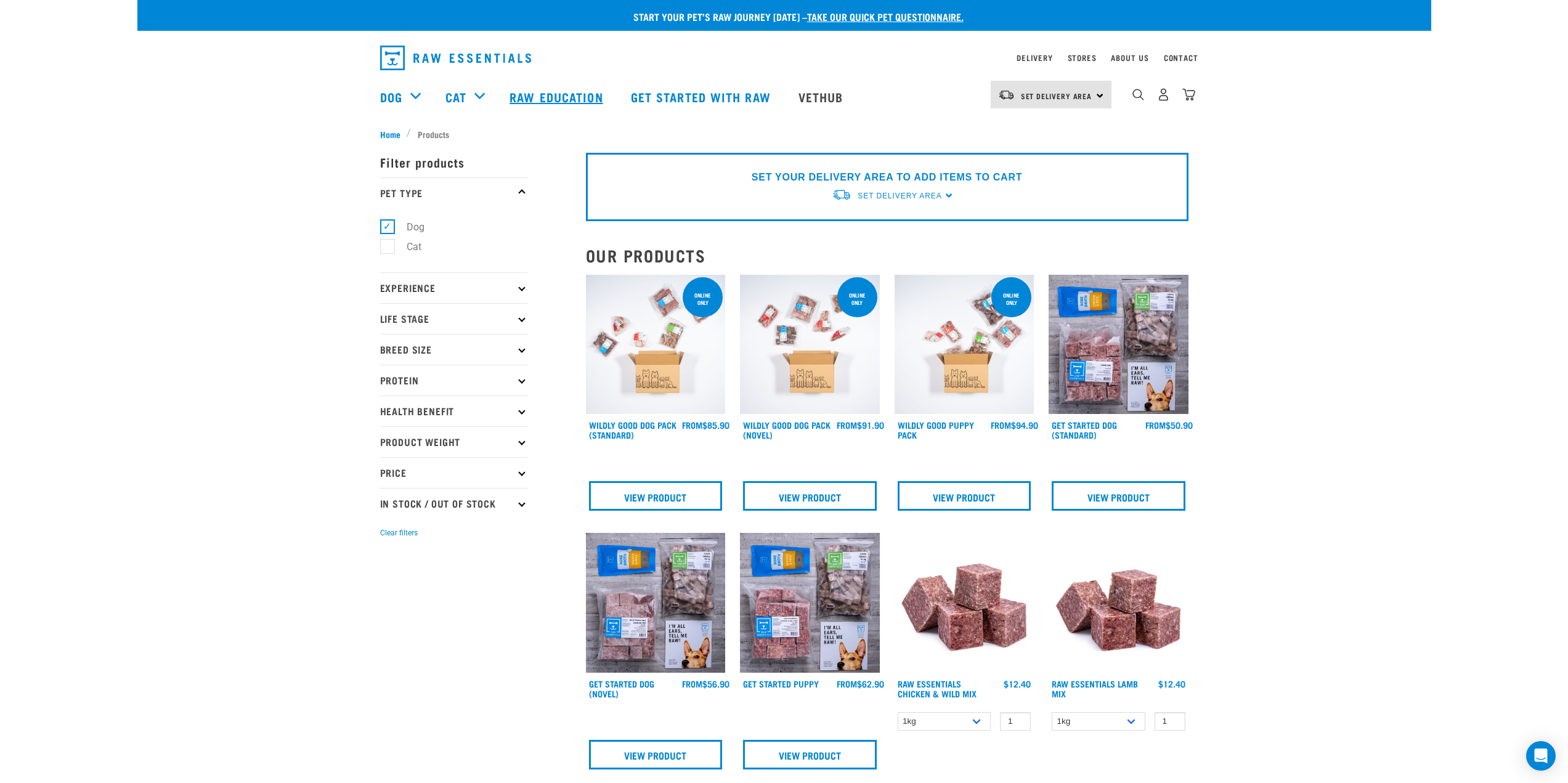
click at [560, 101] on link "Raw Education" at bounding box center [557, 97] width 120 height 50
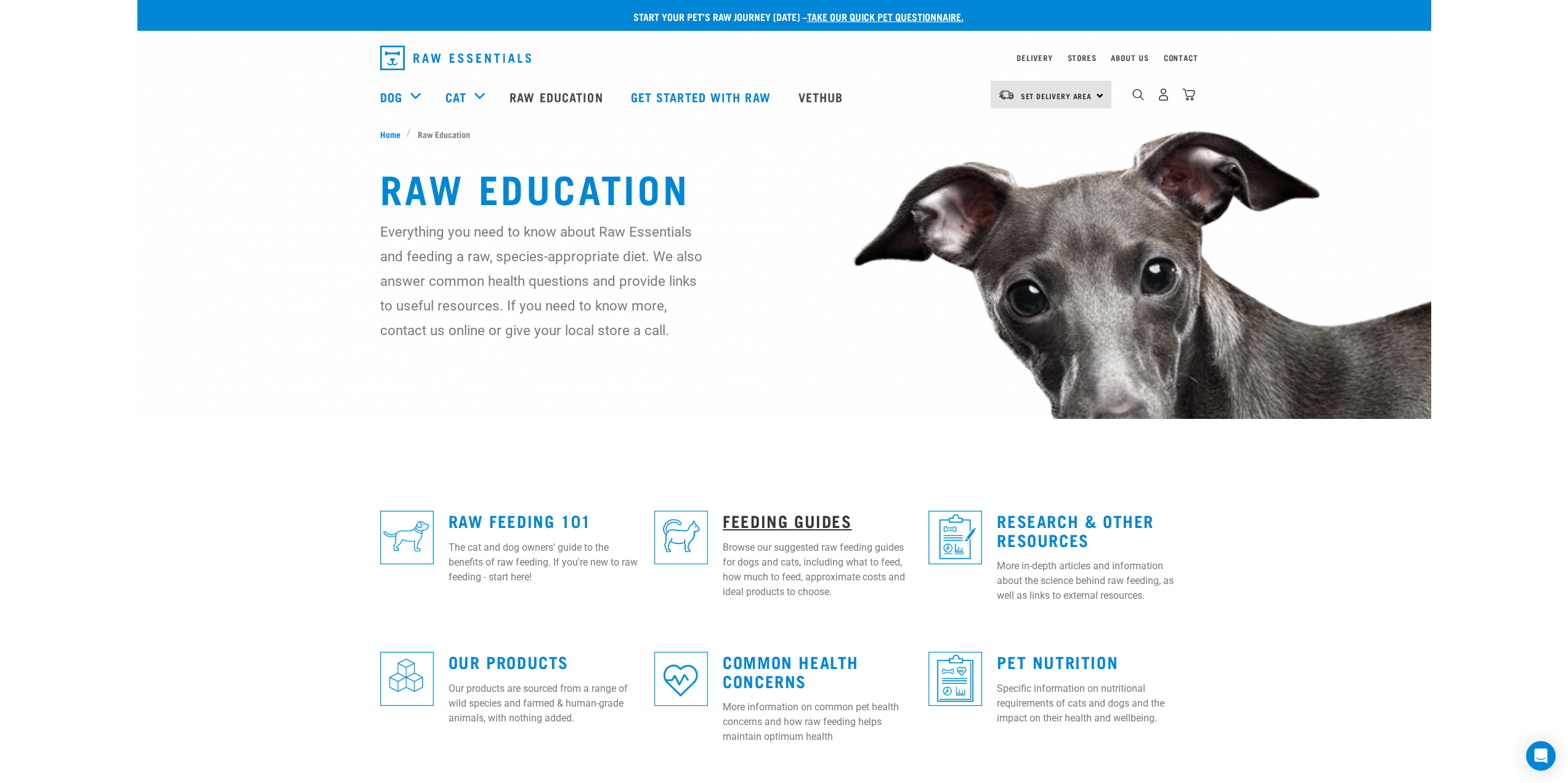
click at [770, 517] on link "Feeding Guides" at bounding box center [787, 520] width 129 height 9
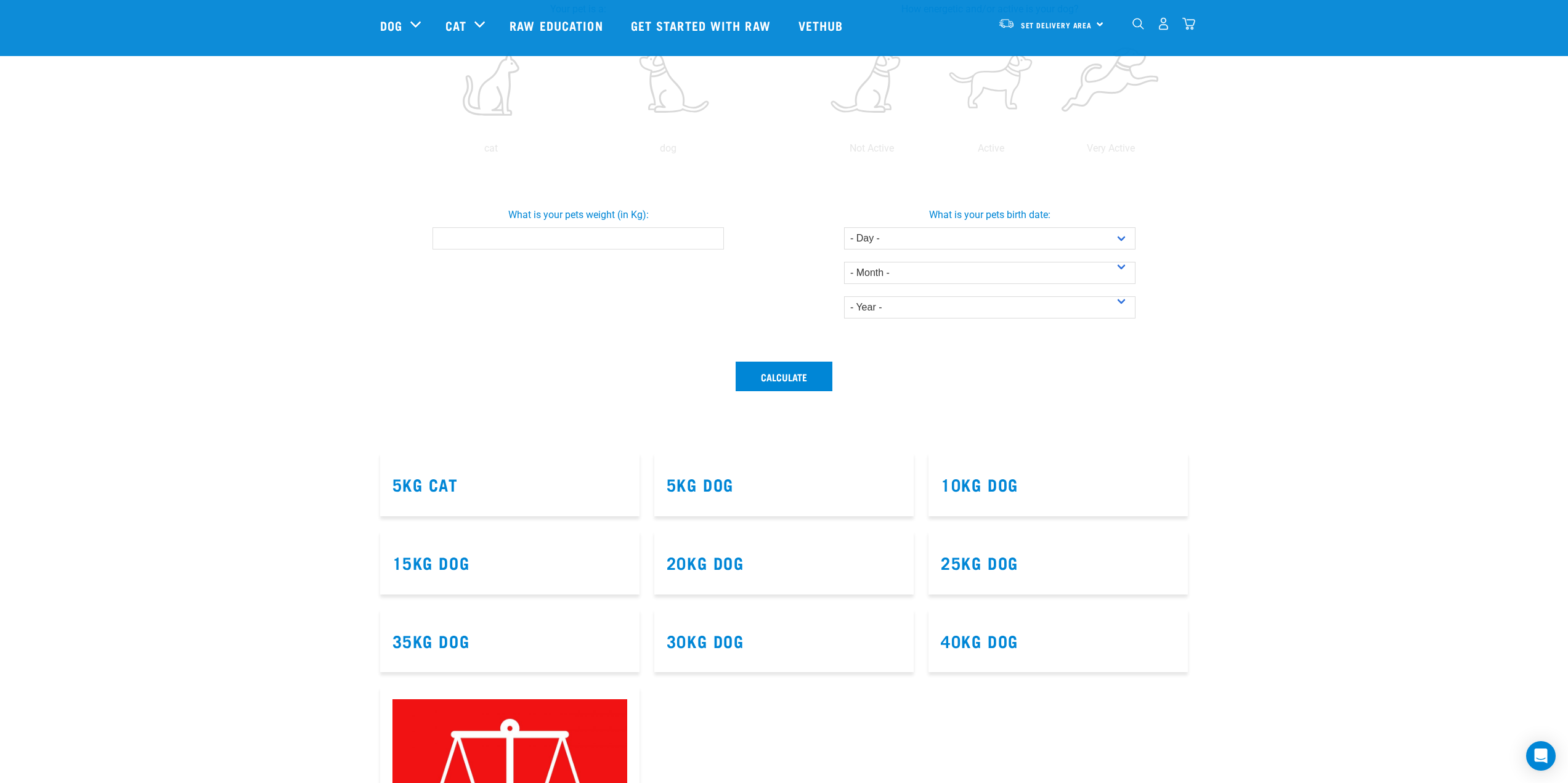
scroll to position [308, 0]
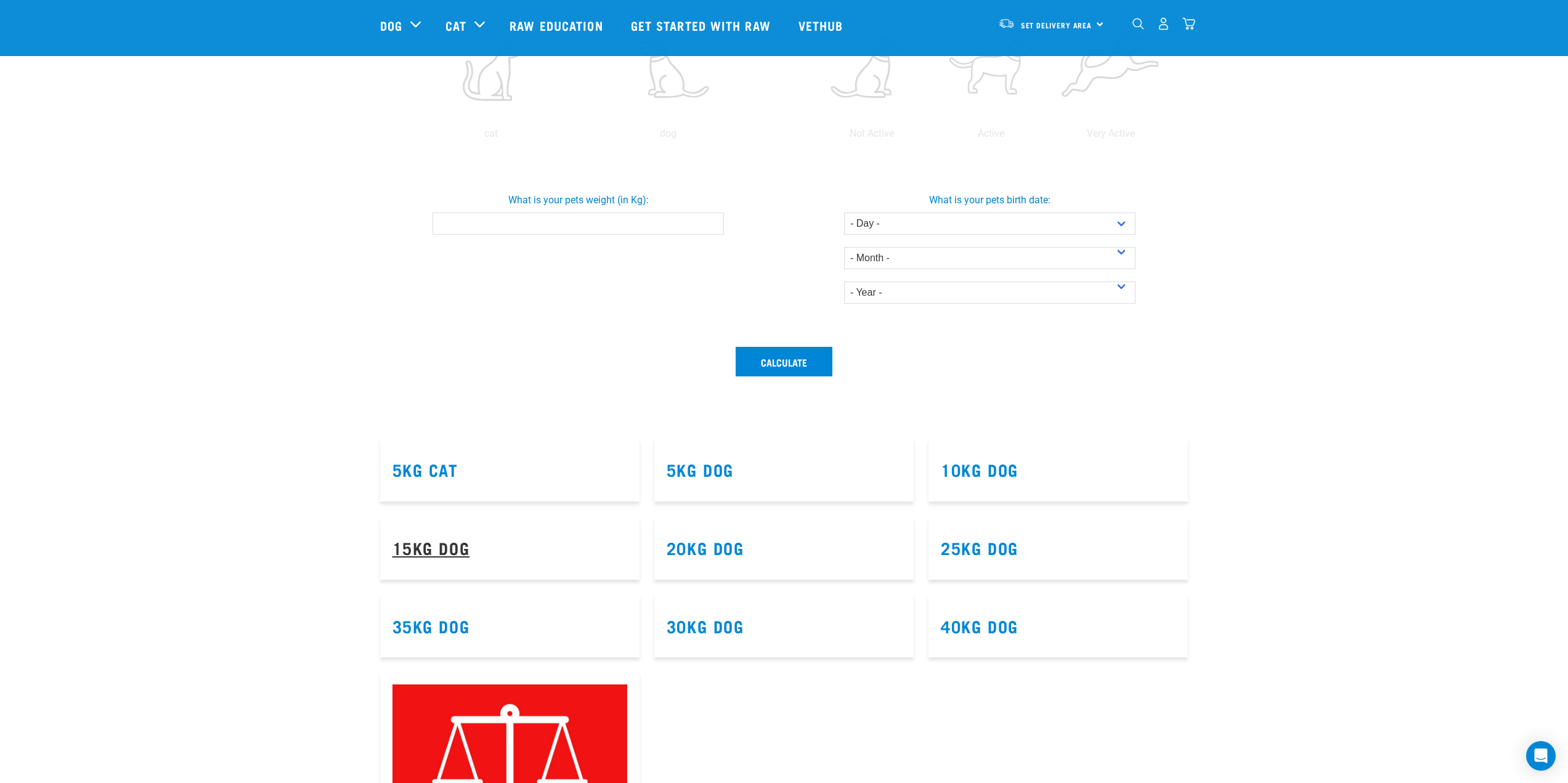
click at [436, 552] on link "15kg Dog" at bounding box center [431, 548] width 78 height 9
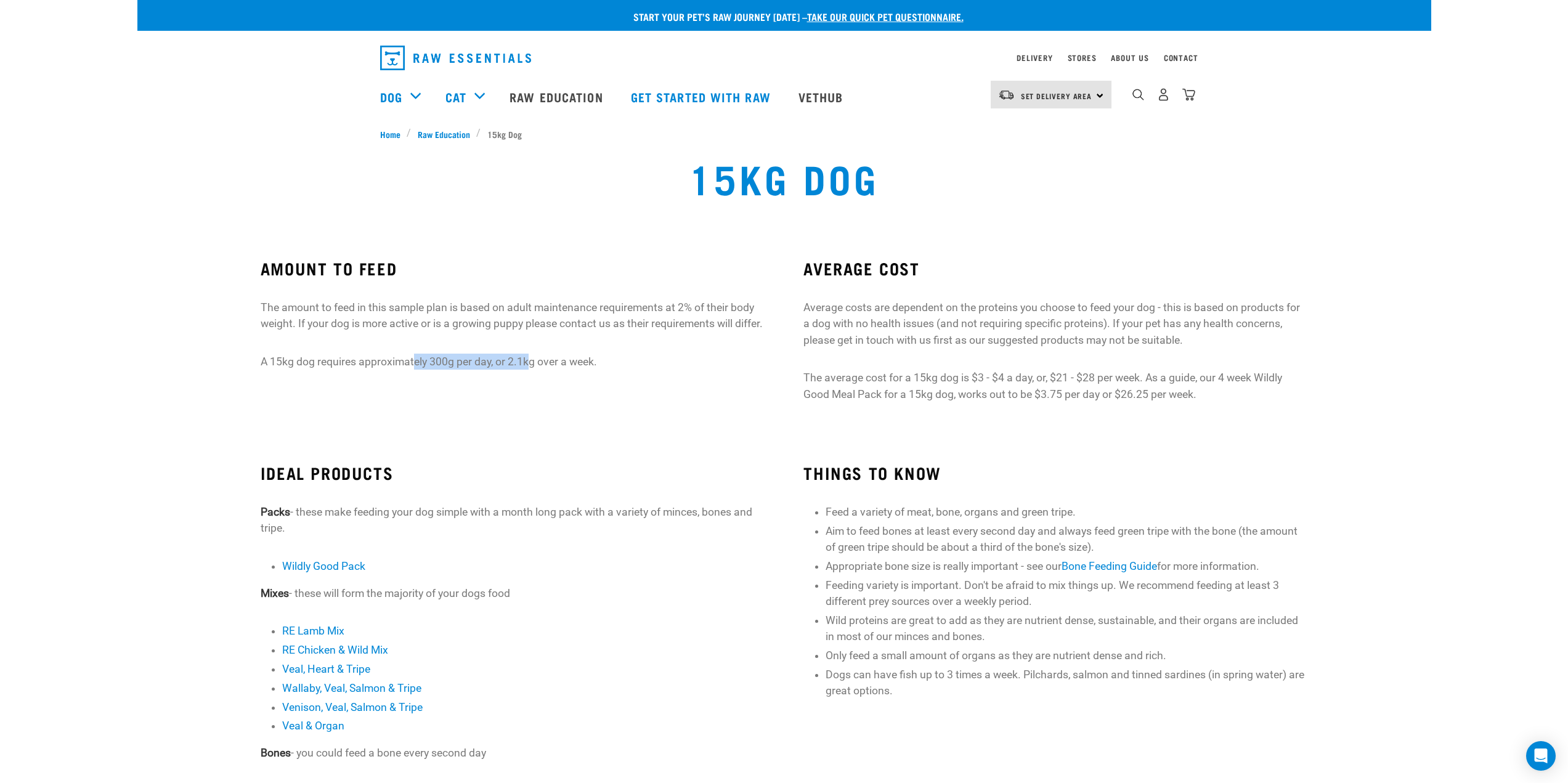
drag, startPoint x: 415, startPoint y: 375, endPoint x: 531, endPoint y: 370, distance: 116.1
click at [531, 370] on p "A 15kg dog requires approximately 300g per day, or 2.1kg over a week." at bounding box center [512, 361] width 504 height 16
drag, startPoint x: 604, startPoint y: 380, endPoint x: 502, endPoint y: 373, distance: 102.2
click at [322, 370] on p "A 15kg dog requires approximately 300g per day, or 2.1kg over a week." at bounding box center [512, 361] width 504 height 16
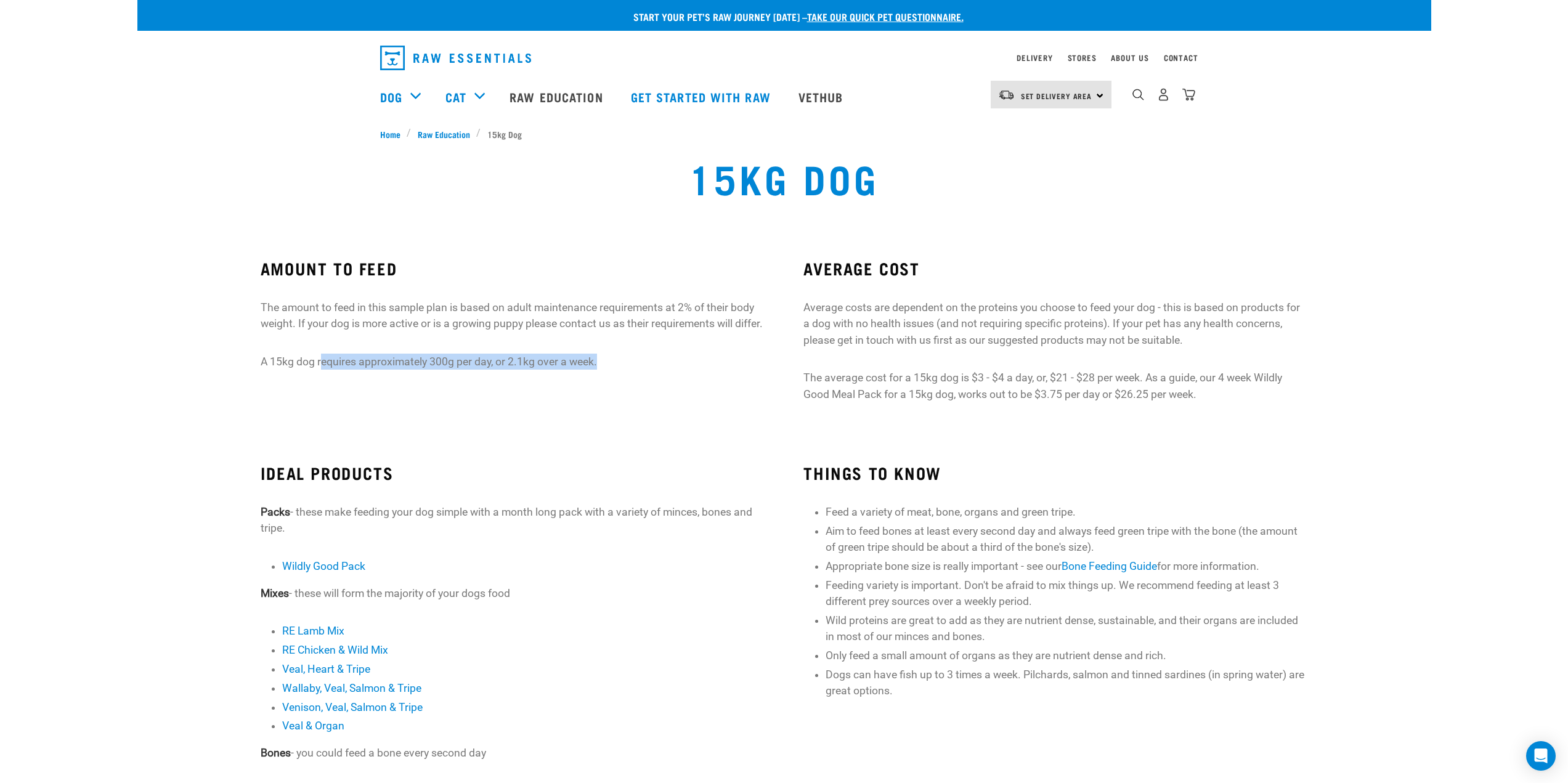
click at [569, 357] on div "AMOUNT TO FEED The amount to feed in this sample plan is based on adult mainten…" at bounding box center [512, 314] width 504 height 111
click at [478, 370] on p "A 15kg dog requires approximately 300g per day, or 2.1kg over a week." at bounding box center [512, 361] width 504 height 16
drag, startPoint x: 442, startPoint y: 384, endPoint x: 509, endPoint y: 387, distance: 67.1
click at [495, 386] on div "AMOUNT TO FEED The amount to feed in this sample plan is based on adult mainten…" at bounding box center [512, 336] width 543 height 190
click at [320, 403] on div "AMOUNT TO FEED The amount to feed in this sample plan is based on adult mainten…" at bounding box center [512, 336] width 543 height 190
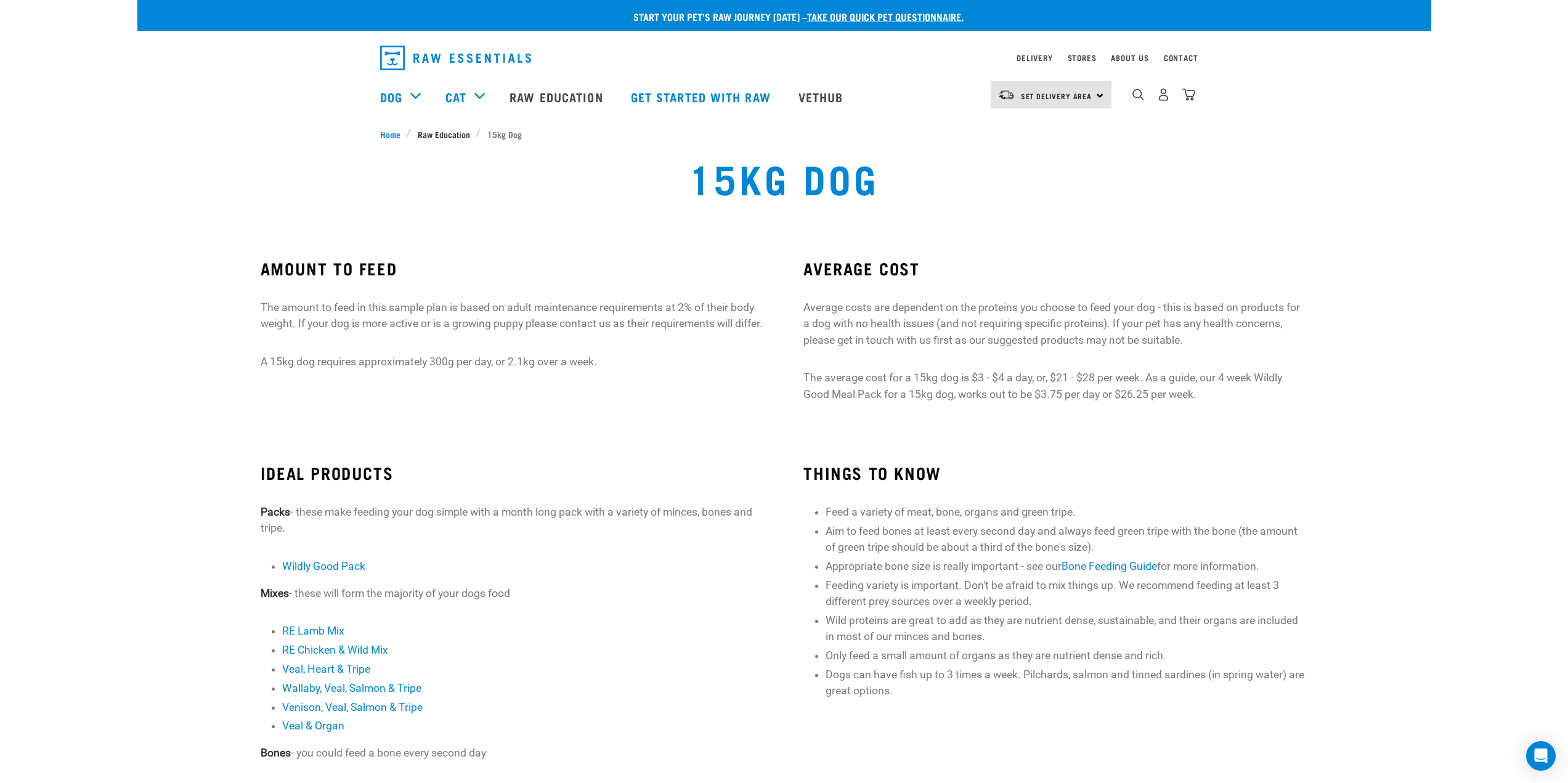
click at [449, 136] on span "Raw Education" at bounding box center [444, 134] width 53 height 13
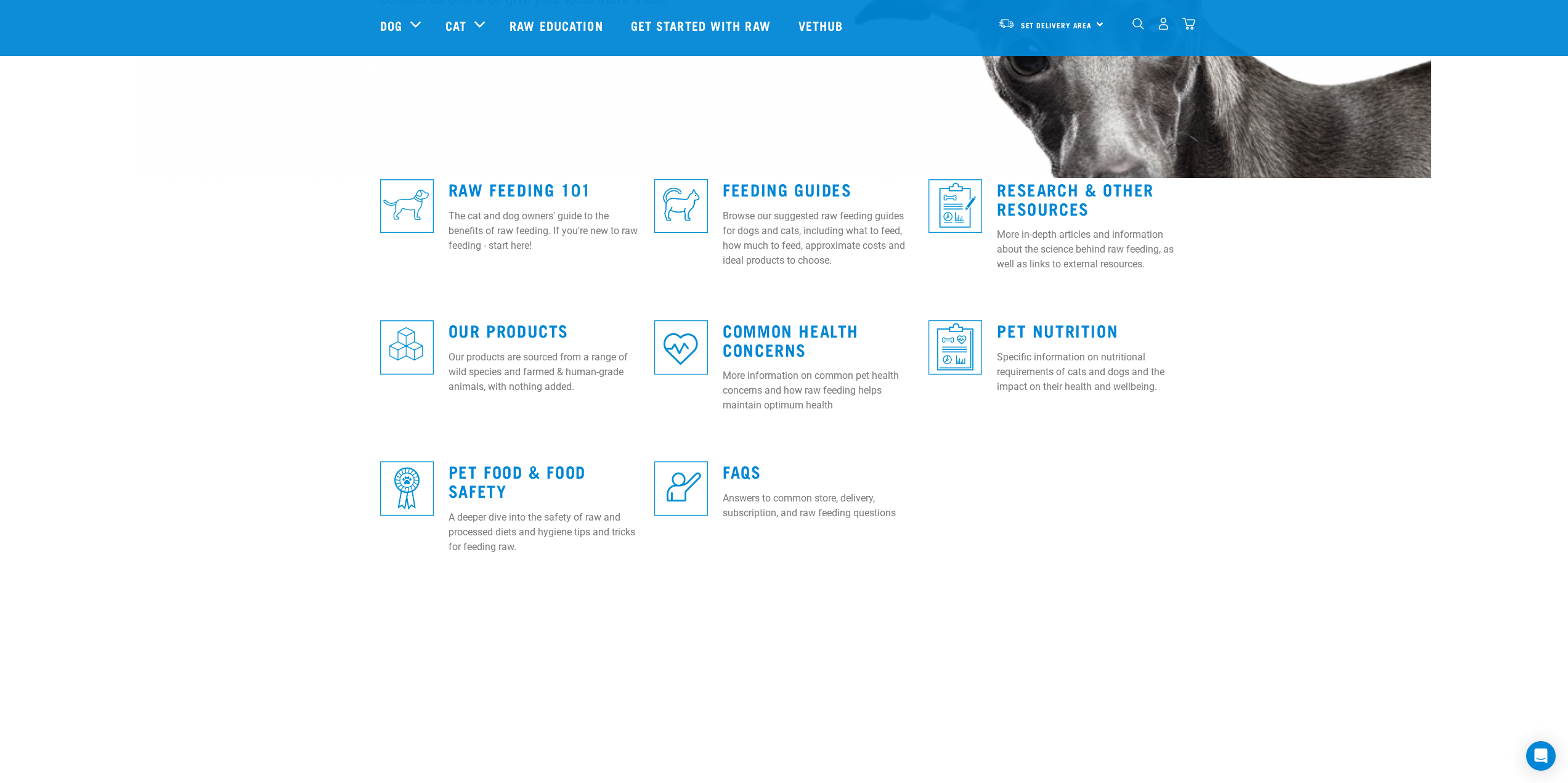
scroll to position [246, 0]
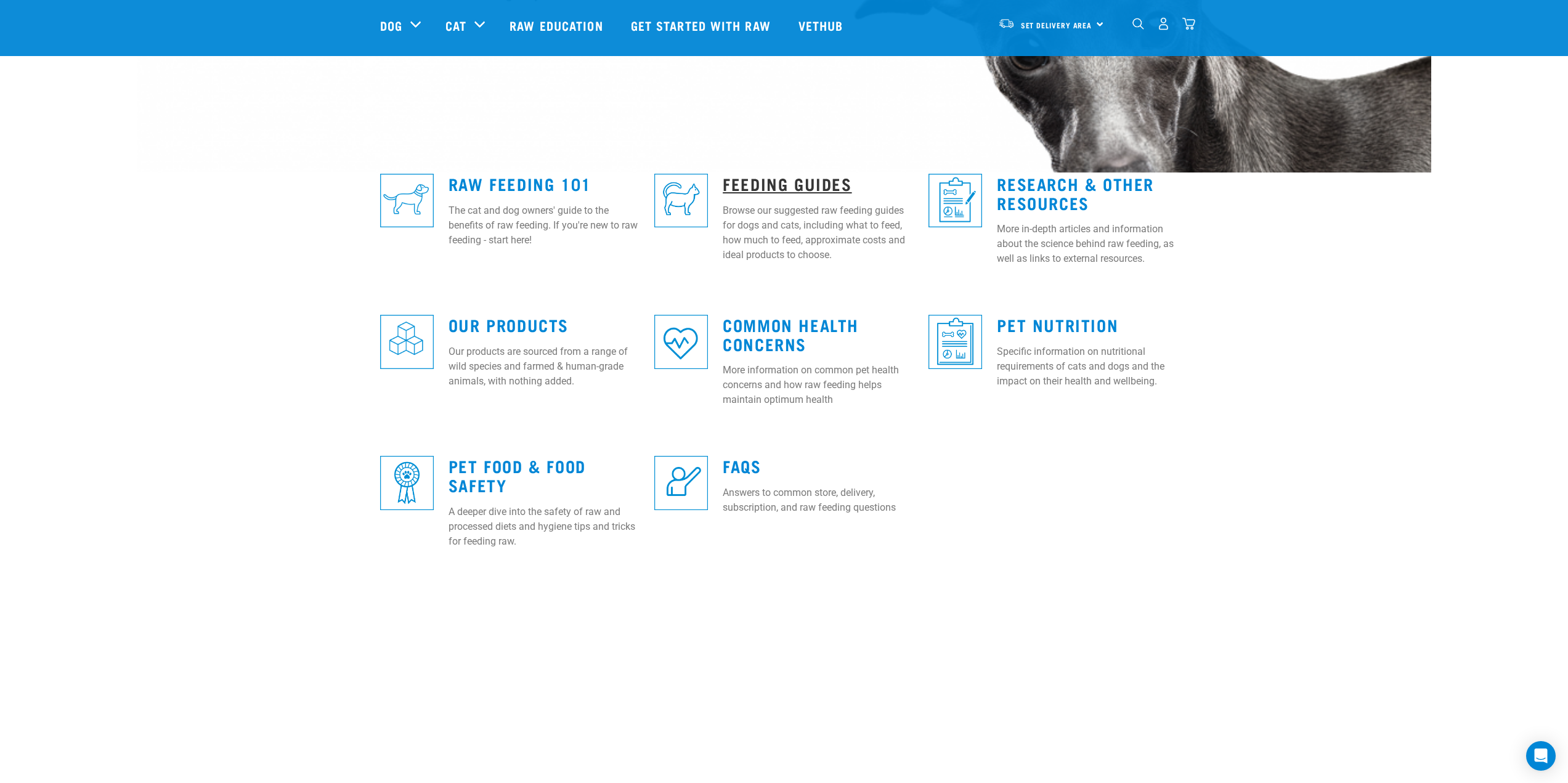
click at [796, 179] on link "Feeding Guides" at bounding box center [787, 183] width 129 height 9
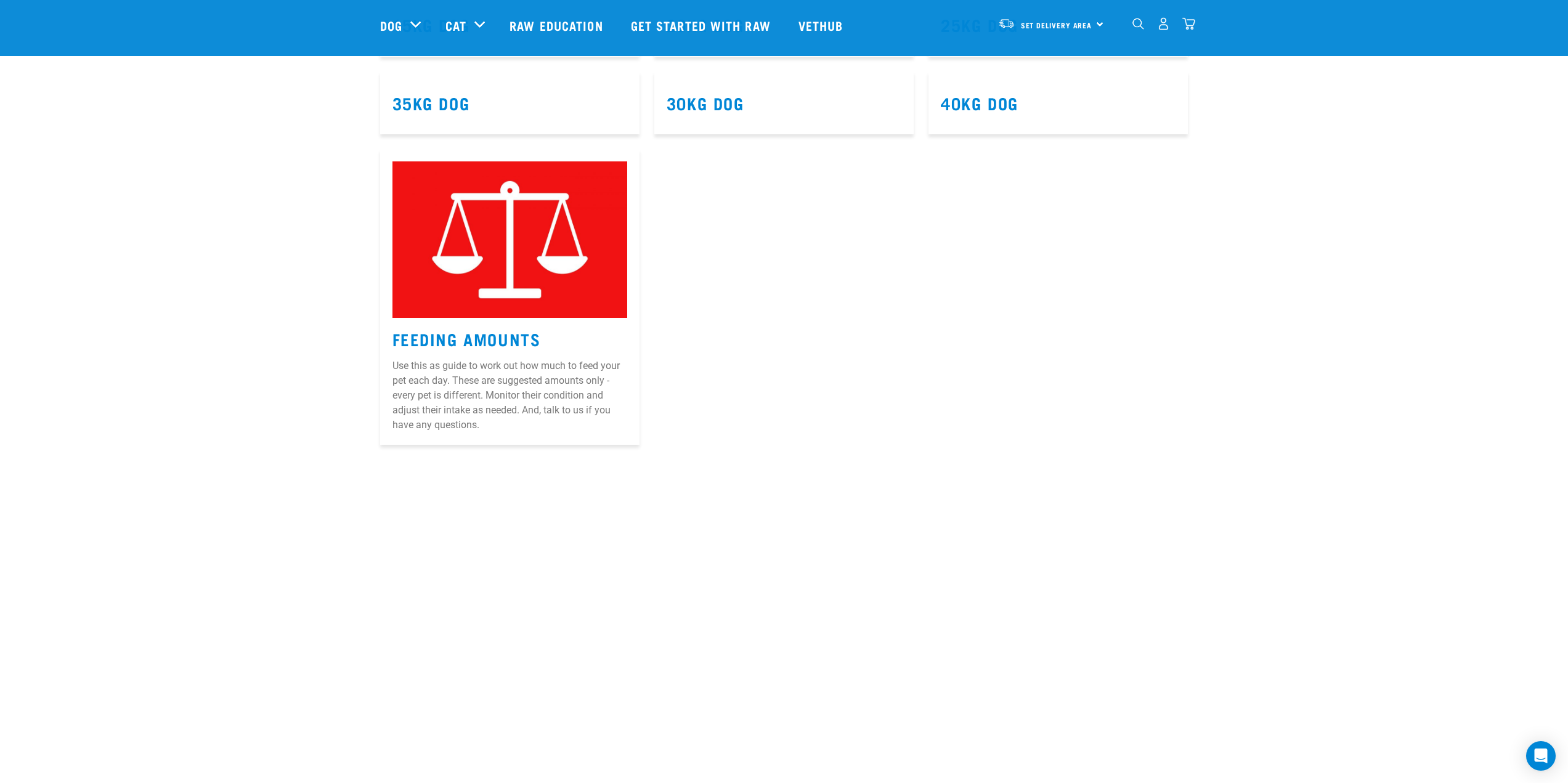
scroll to position [862, 0]
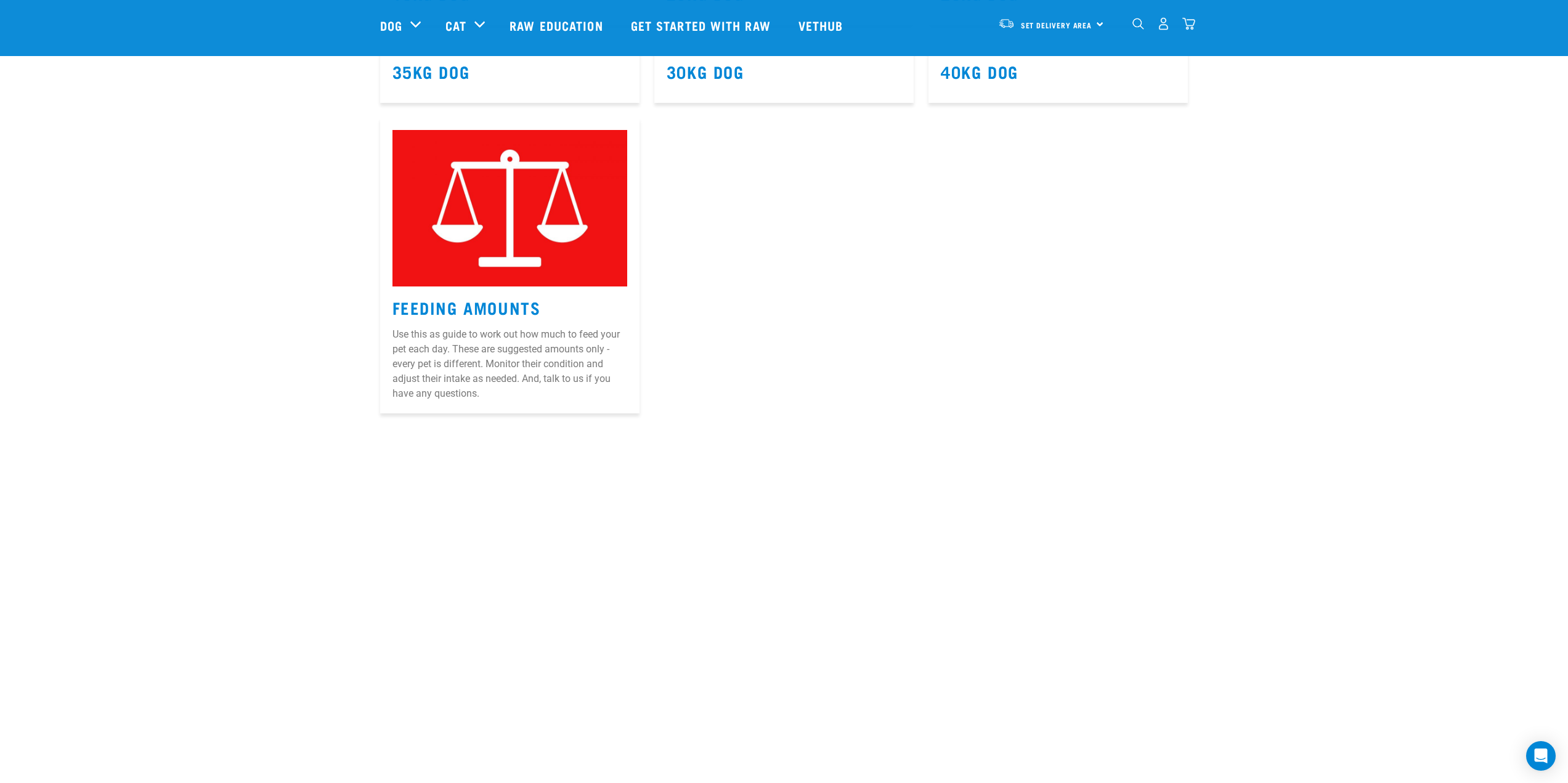
click at [496, 229] on img at bounding box center [510, 208] width 235 height 157
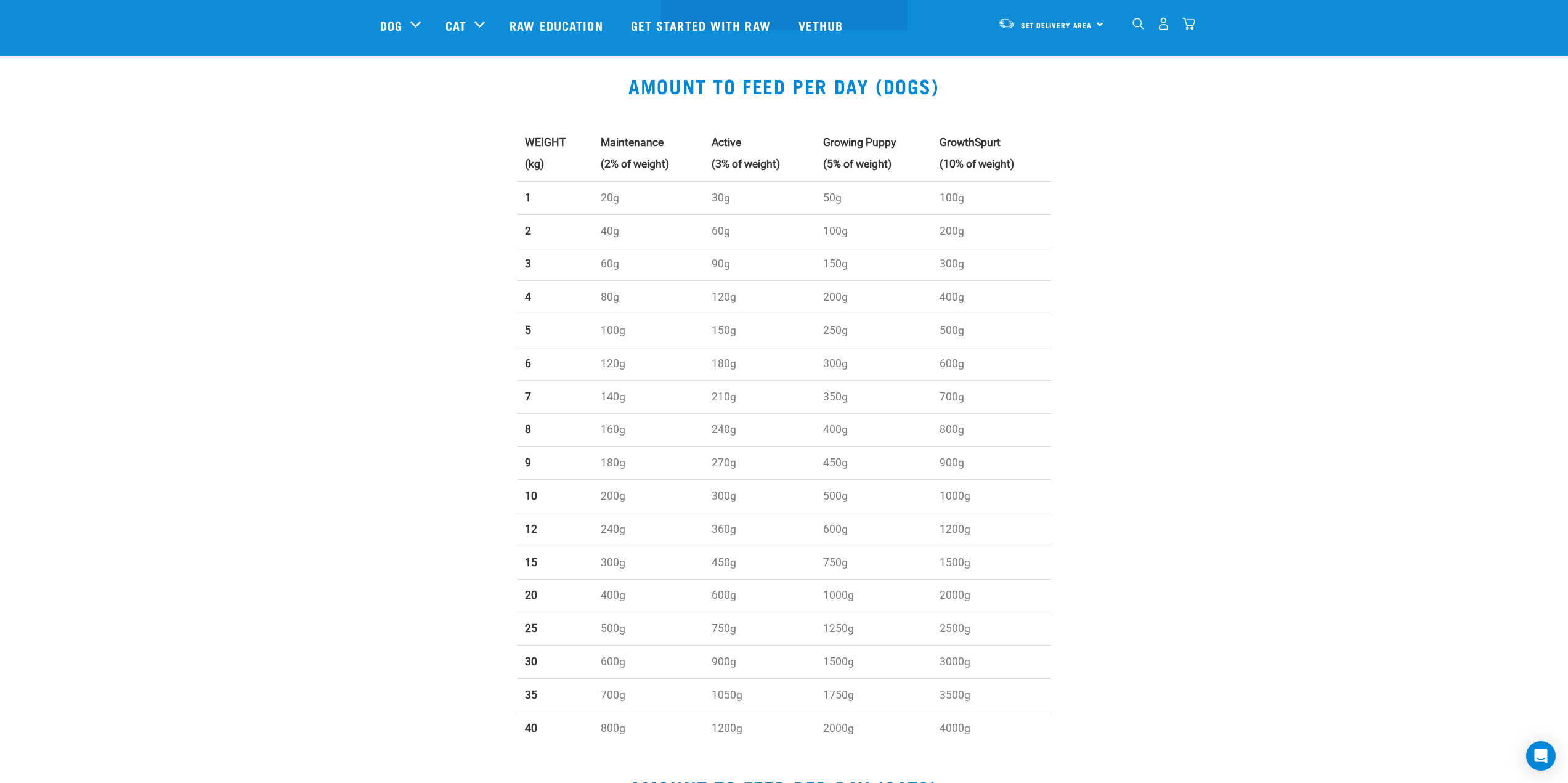
scroll to position [370, 0]
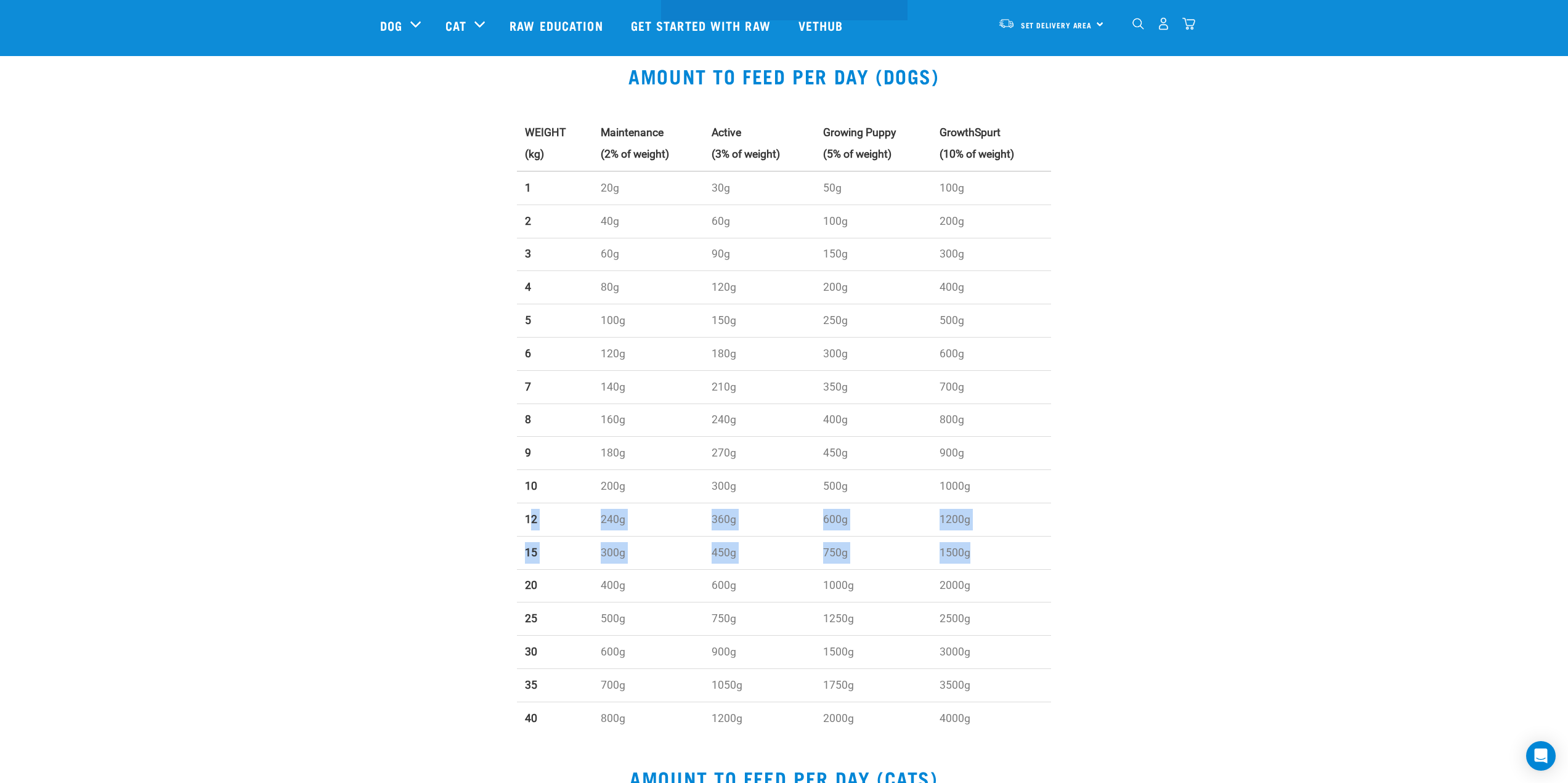
drag, startPoint x: 529, startPoint y: 520, endPoint x: 1023, endPoint y: 545, distance: 494.6
click at [1023, 545] on tbody "1 20g 30g 50g 100g 2 40g 60g 100g 200g 3 60g 90g 150g 300g 4 80g 120g 200g 400g…" at bounding box center [784, 453] width 534 height 563
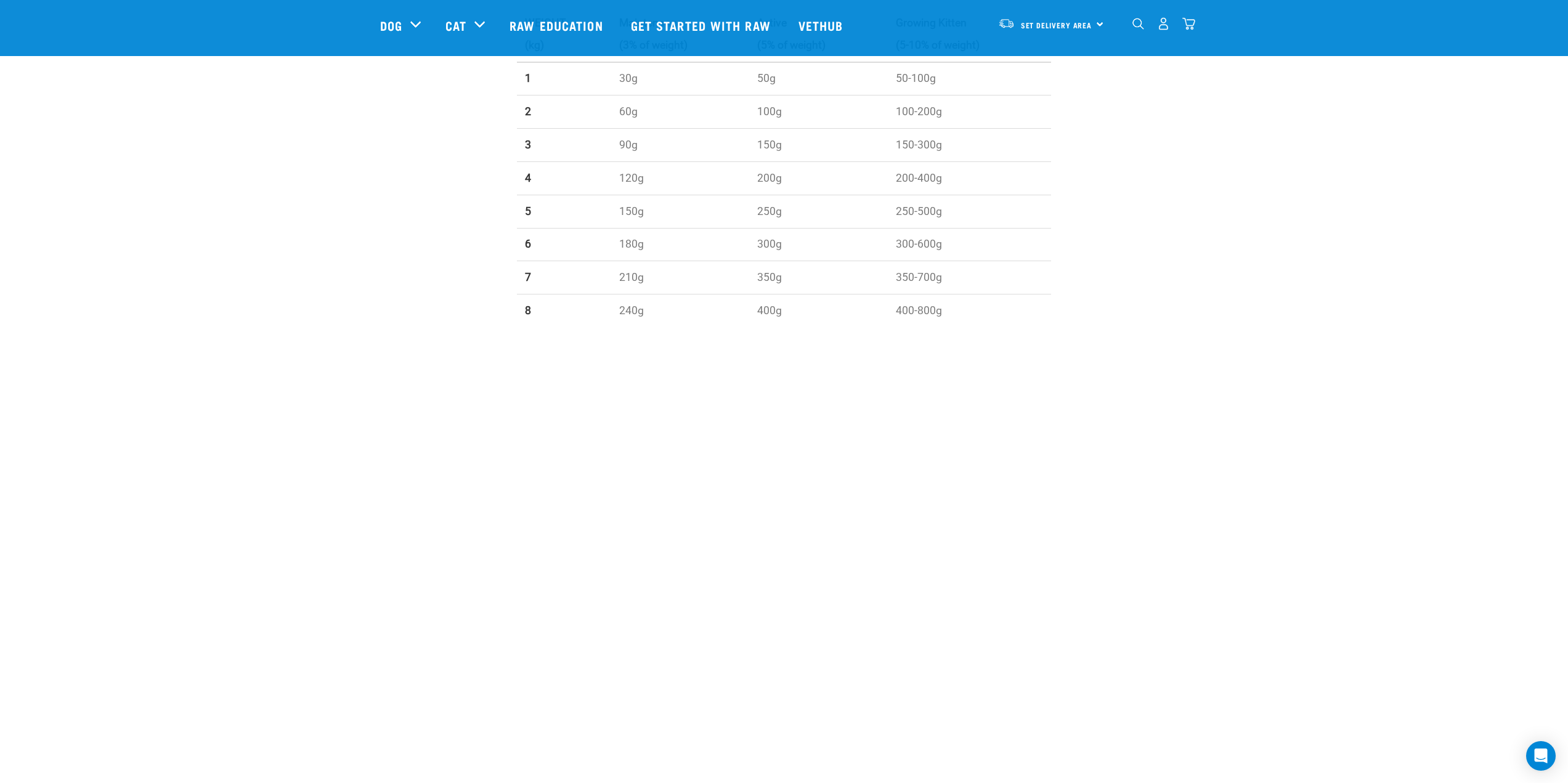
scroll to position [1047, 0]
